Goal: Find specific page/section

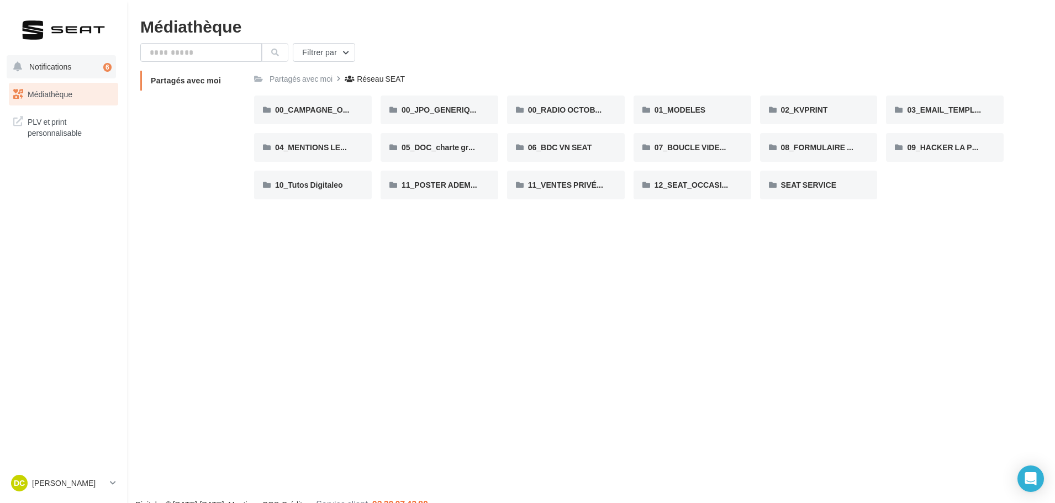
click at [59, 70] on button "Notifications 6" at bounding box center [61, 66] width 109 height 23
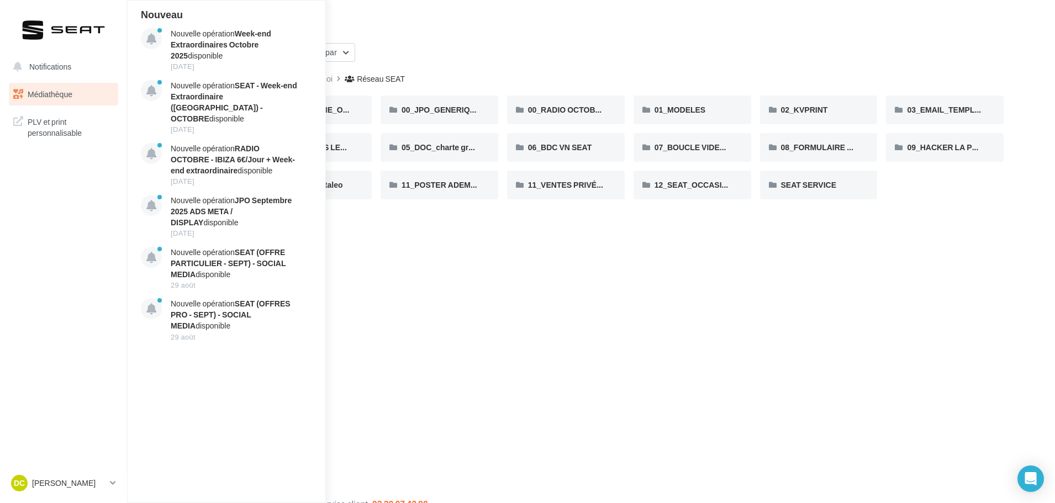
click at [68, 334] on nav "Notifications Nouveau Nouvelle opération Week-end Extraordinaires Octobre 2025 …" at bounding box center [63, 251] width 127 height 503
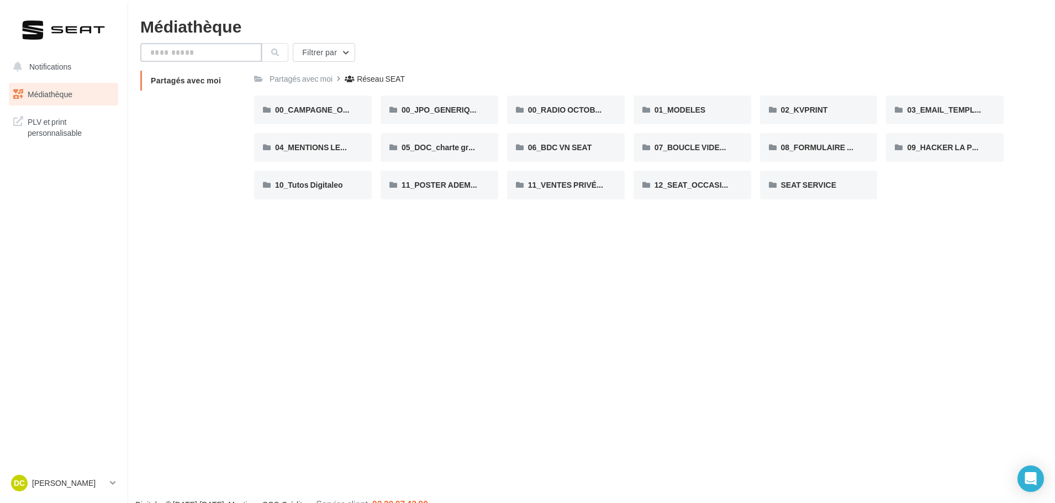
click at [176, 54] on input "text" at bounding box center [200, 52] width 121 height 19
type input "**********"
click at [270, 56] on button at bounding box center [275, 52] width 27 height 19
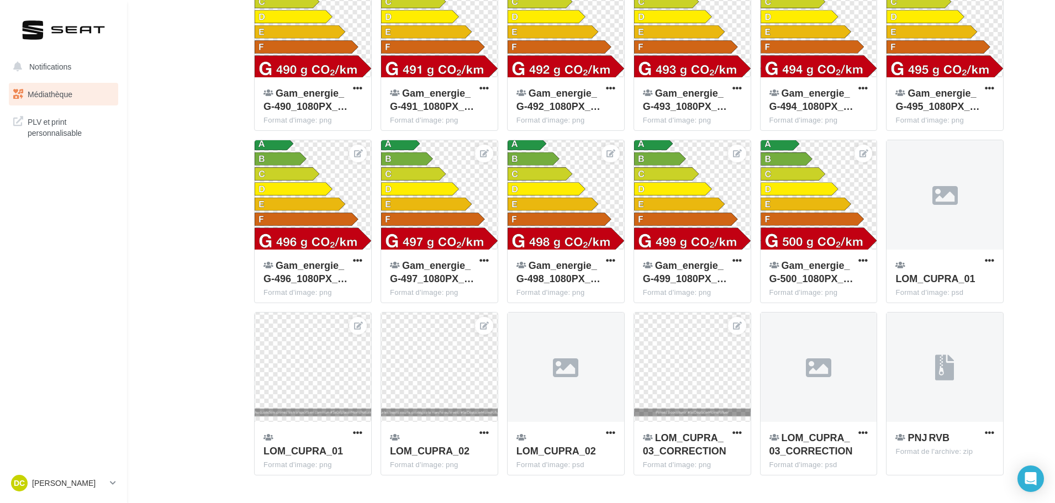
scroll to position [14391, 0]
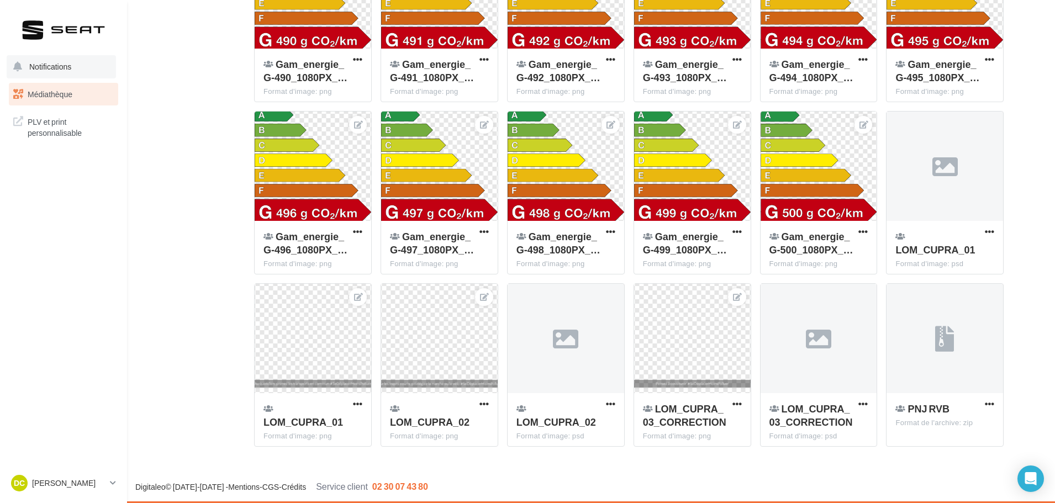
click at [37, 67] on span "Notifications" at bounding box center [50, 66] width 42 height 9
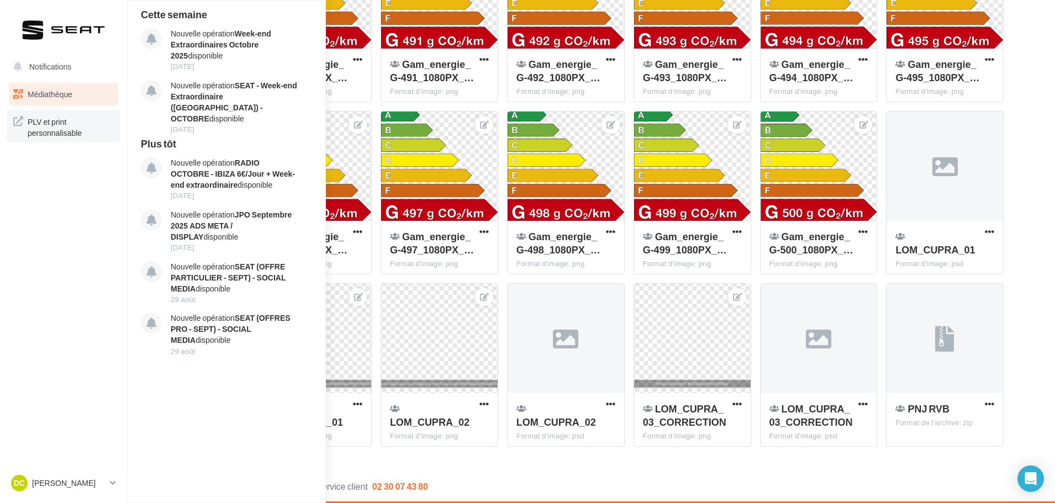
click at [65, 126] on span "PLV et print personnalisable" at bounding box center [71, 126] width 86 height 24
